Goal: Find specific page/section

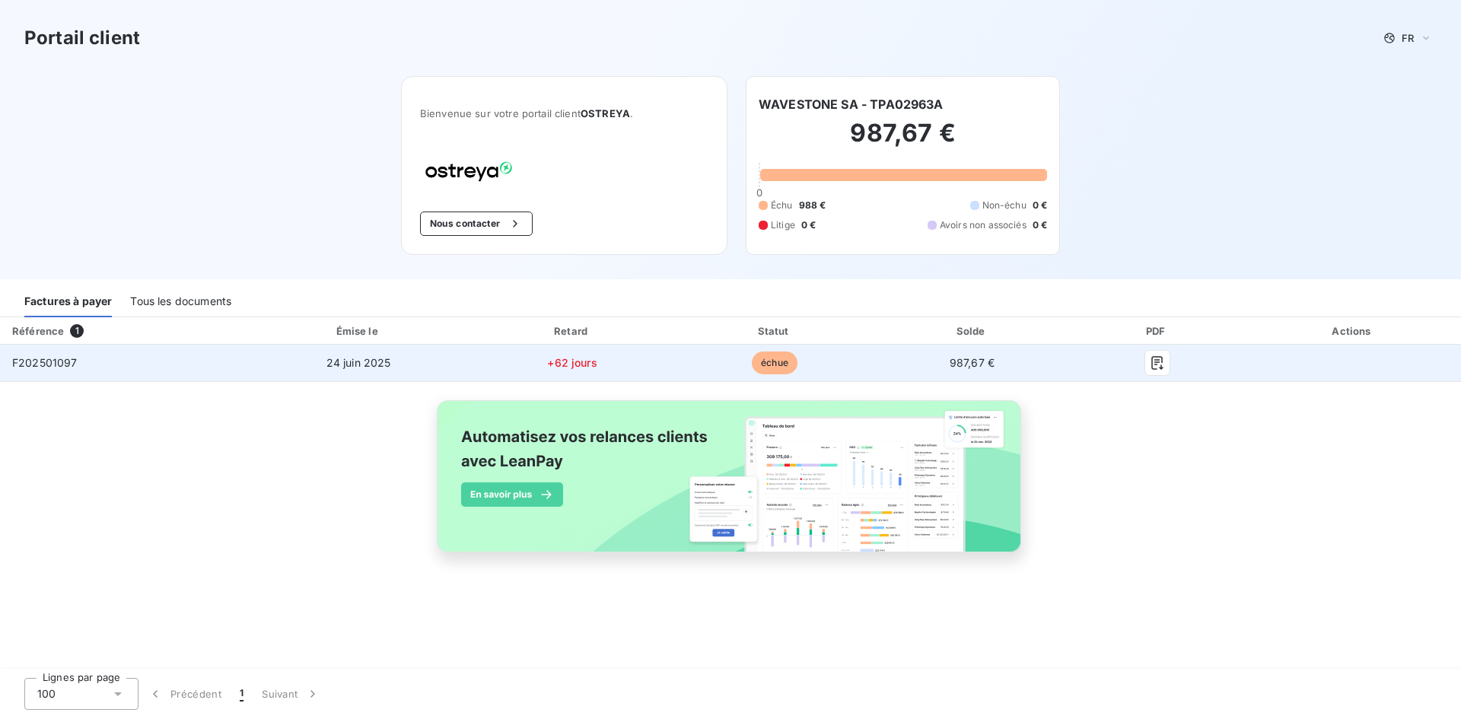
click at [568, 193] on span "+62 jours" at bounding box center [571, 362] width 49 height 13
click at [575, 193] on icon "button" at bounding box center [1157, 362] width 15 height 15
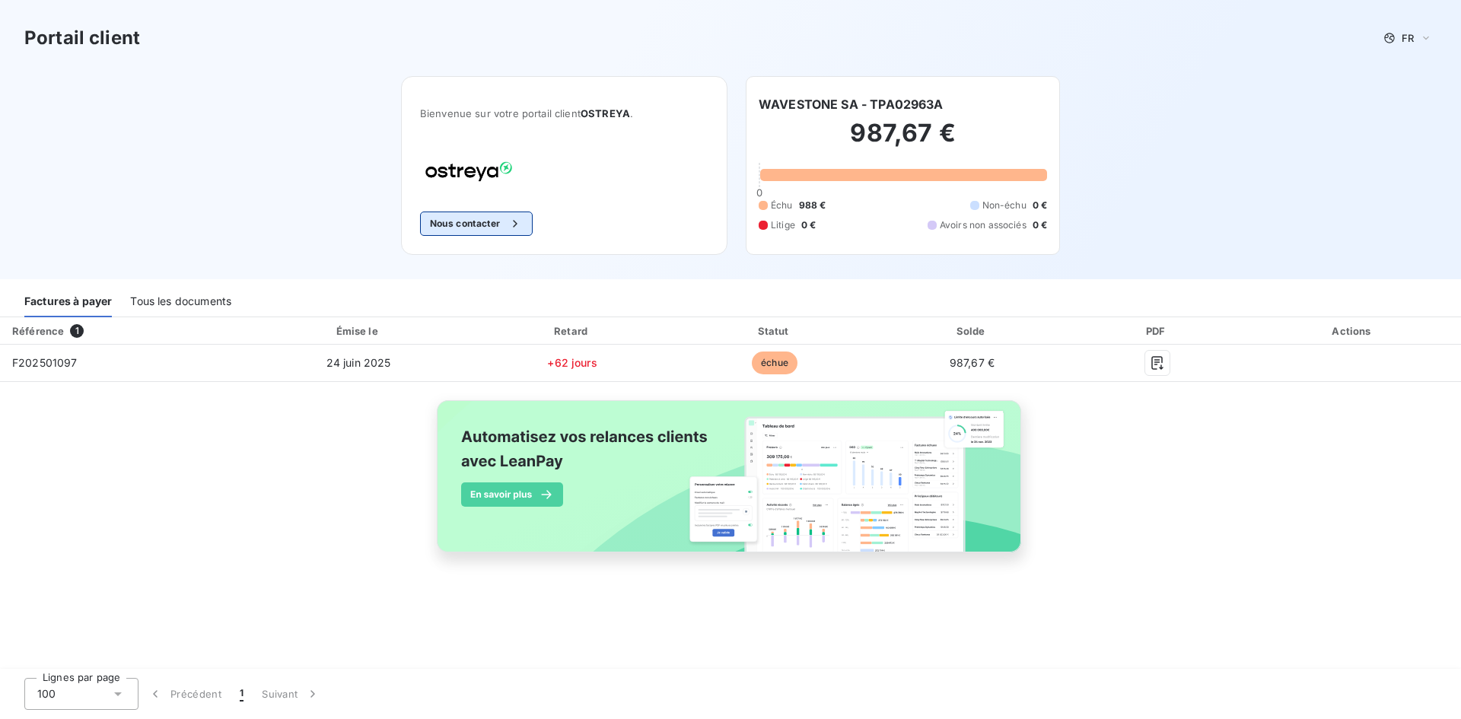
click at [453, 193] on button "Nous contacter" at bounding box center [476, 224] width 113 height 24
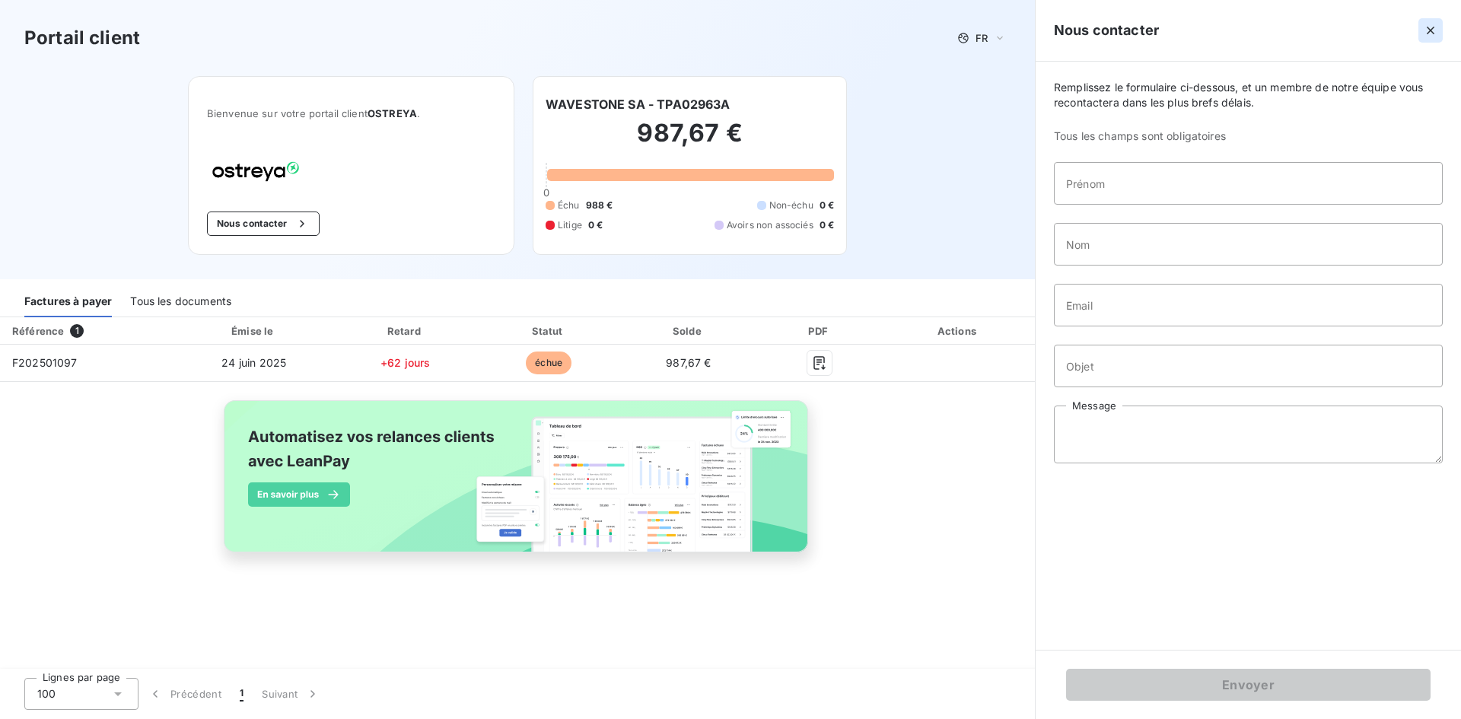
click at [575, 27] on icon "button" at bounding box center [1430, 30] width 15 height 15
